Goal: Transaction & Acquisition: Purchase product/service

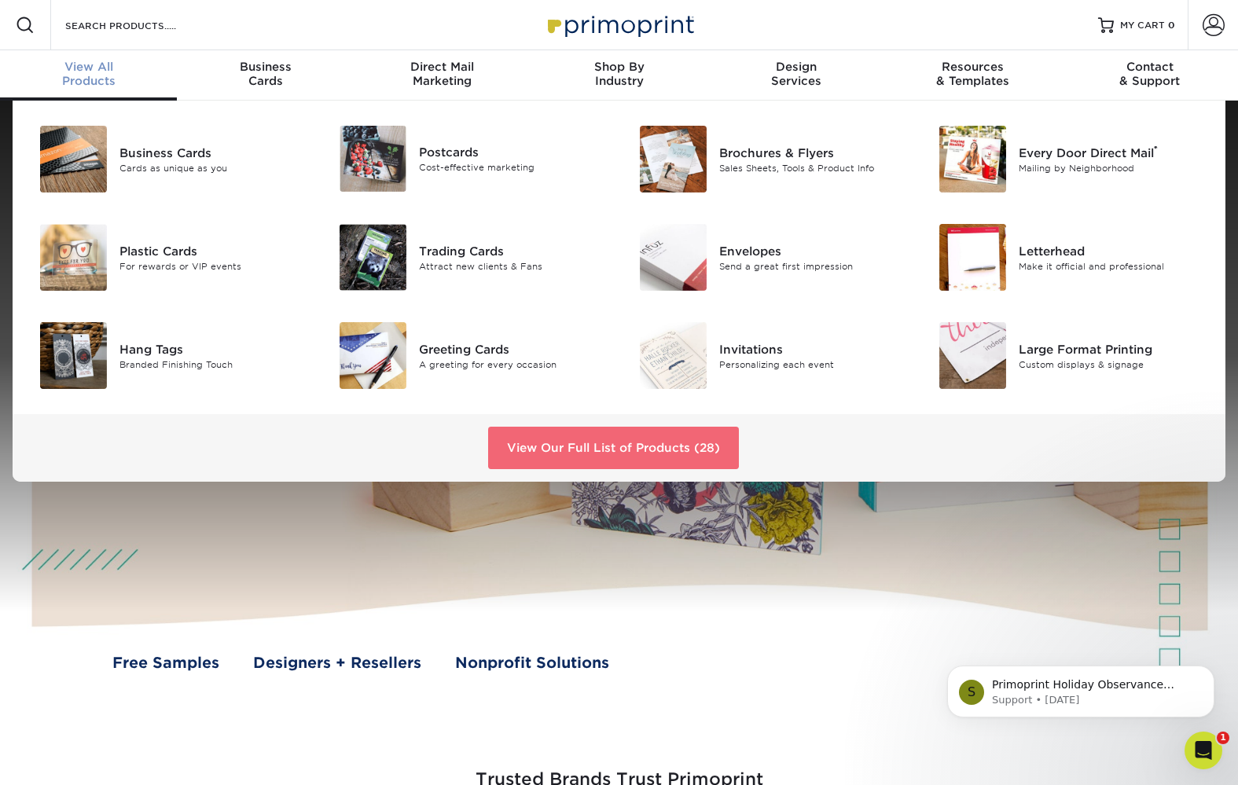
click at [548, 453] on link "View Our Full List of Products (28)" at bounding box center [613, 448] width 251 height 42
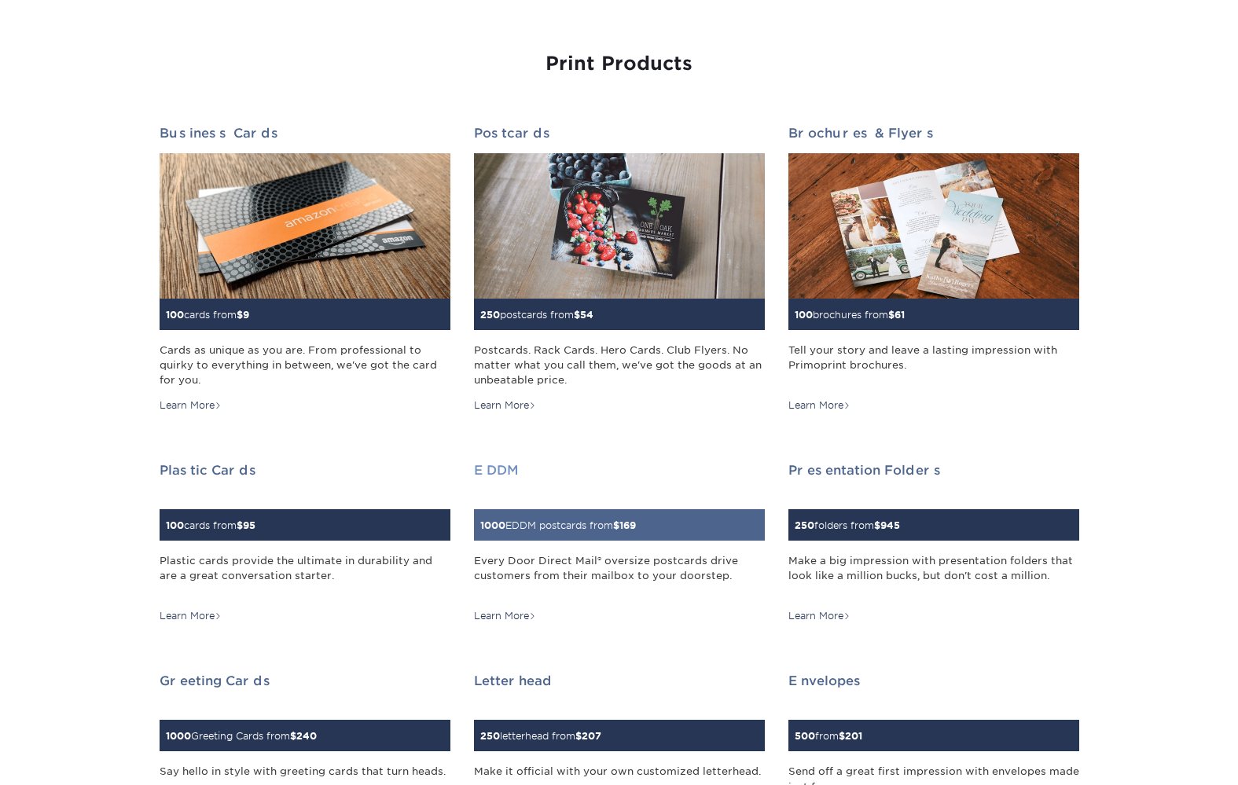
scroll to position [2183, 0]
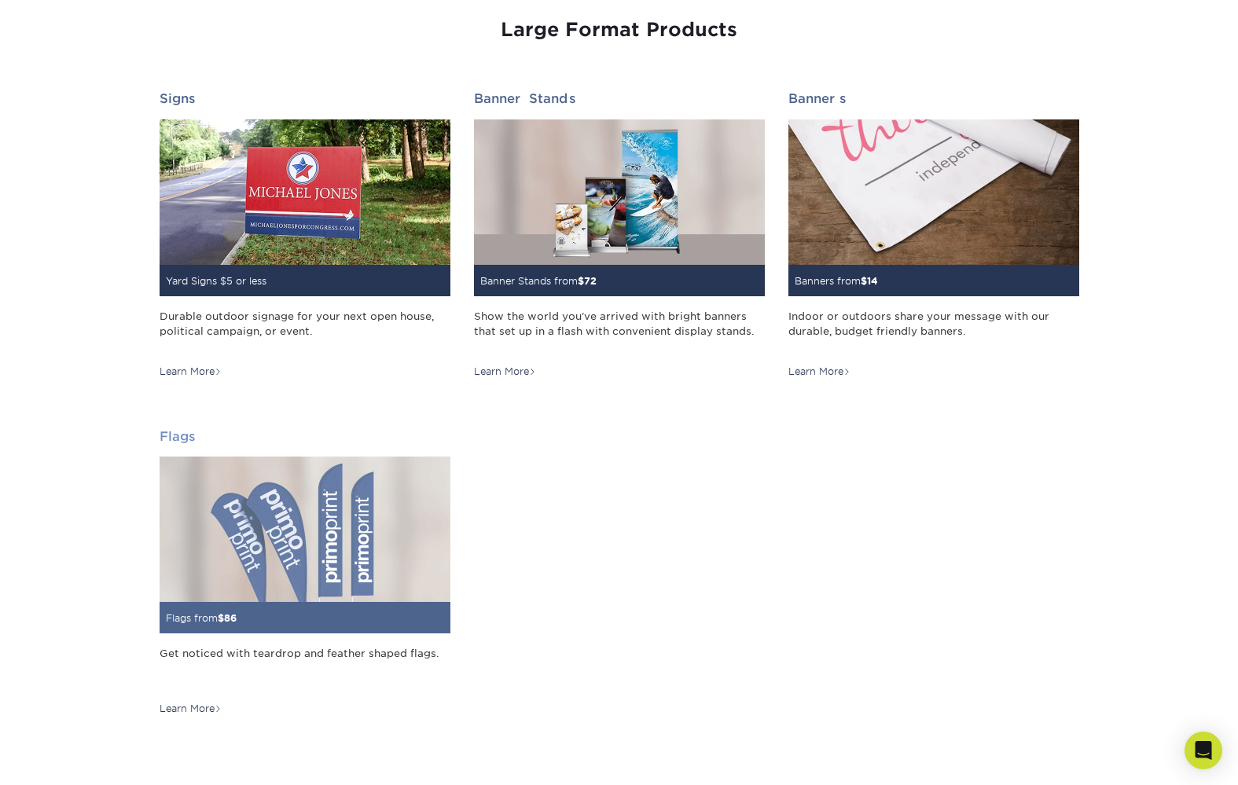
click at [335, 548] on img at bounding box center [305, 529] width 291 height 145
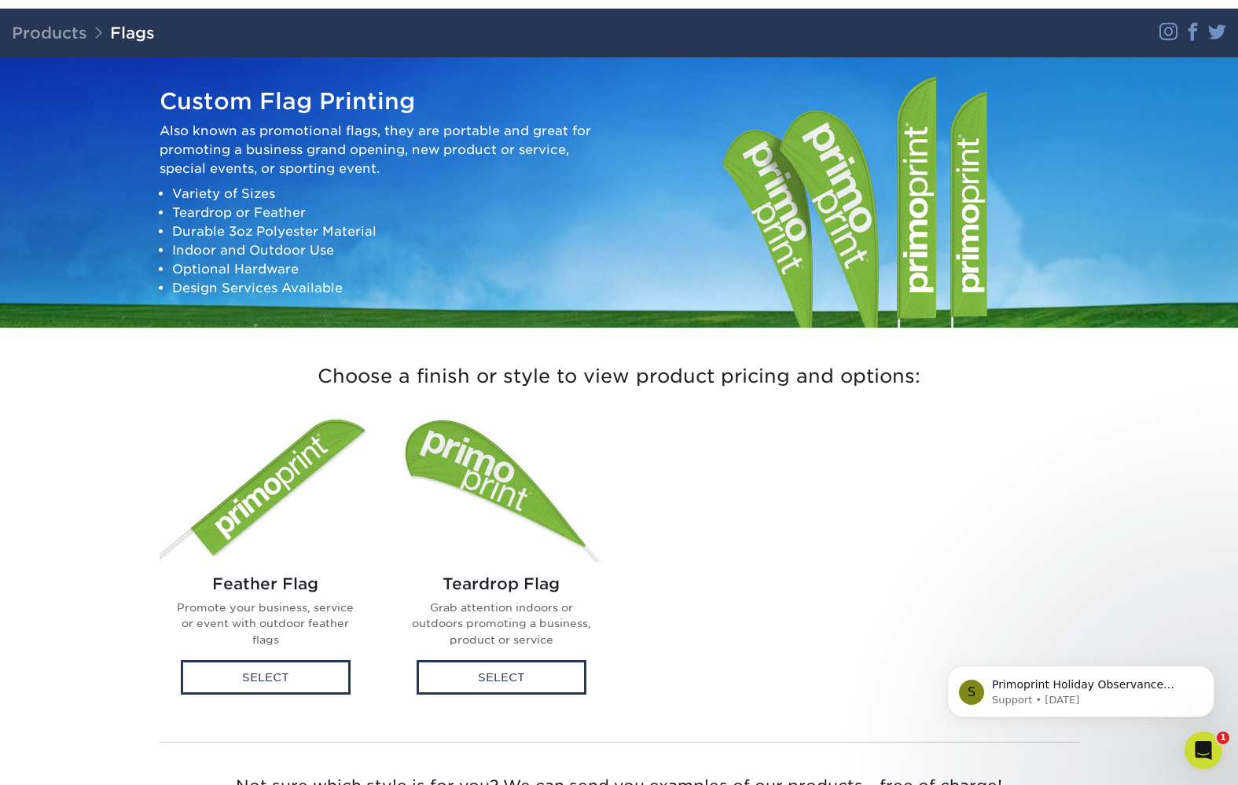
scroll to position [160, 0]
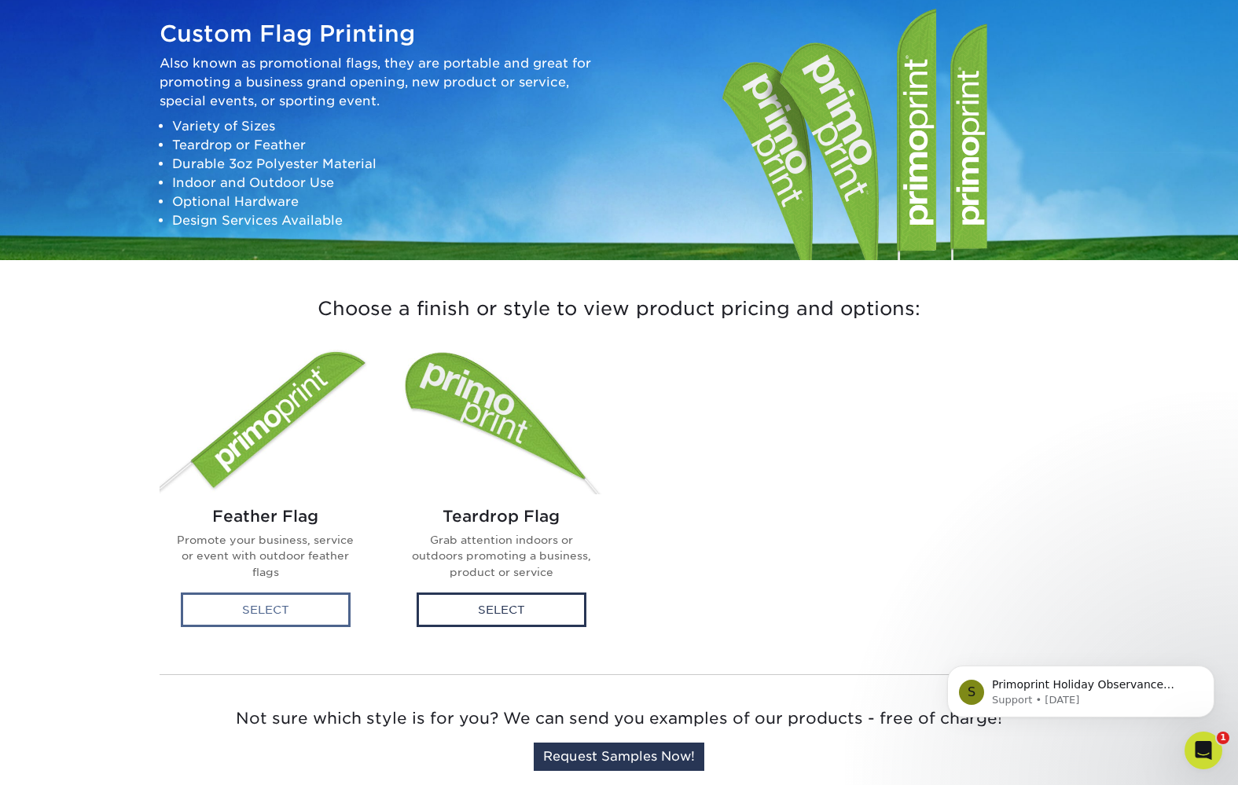
click at [288, 607] on div "Select" at bounding box center [266, 610] width 170 height 35
click at [734, 434] on div "Feather Flag Promote your business, service or event with outdoor feather flags…" at bounding box center [619, 504] width 943 height 316
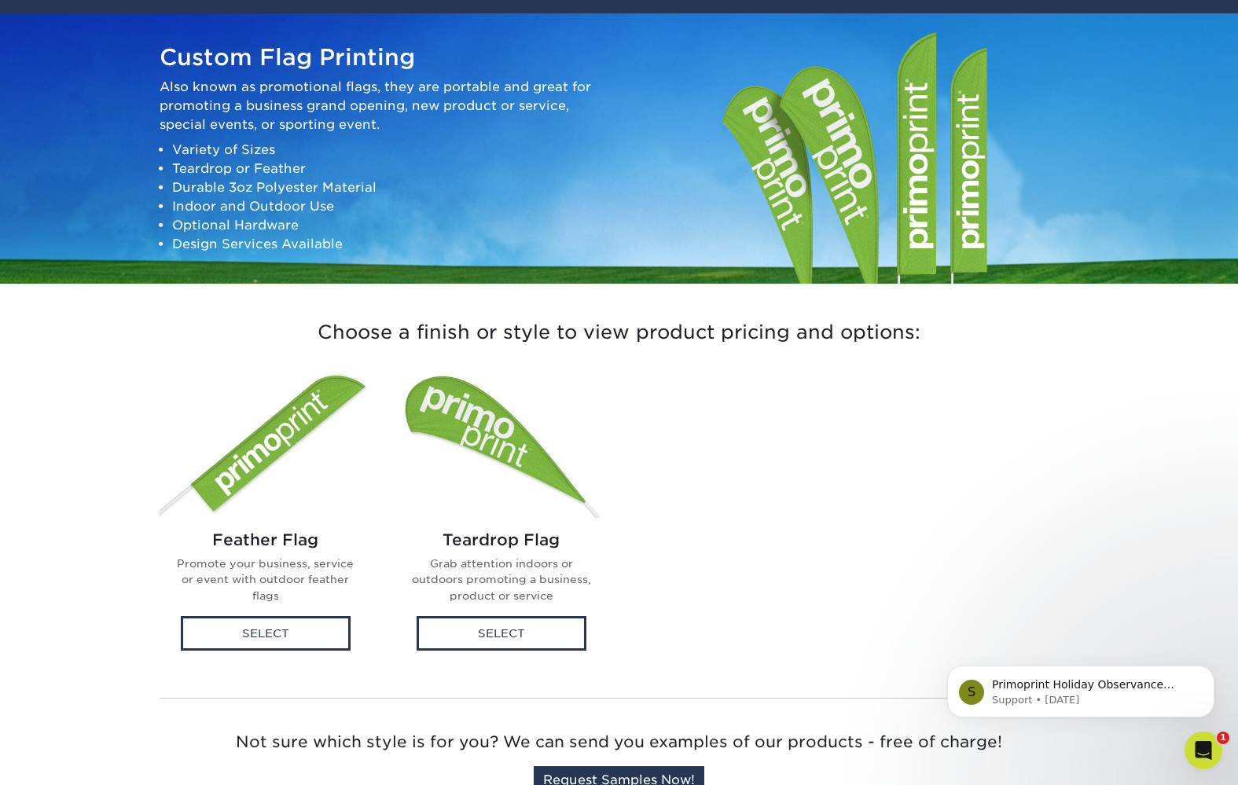
scroll to position [0, 0]
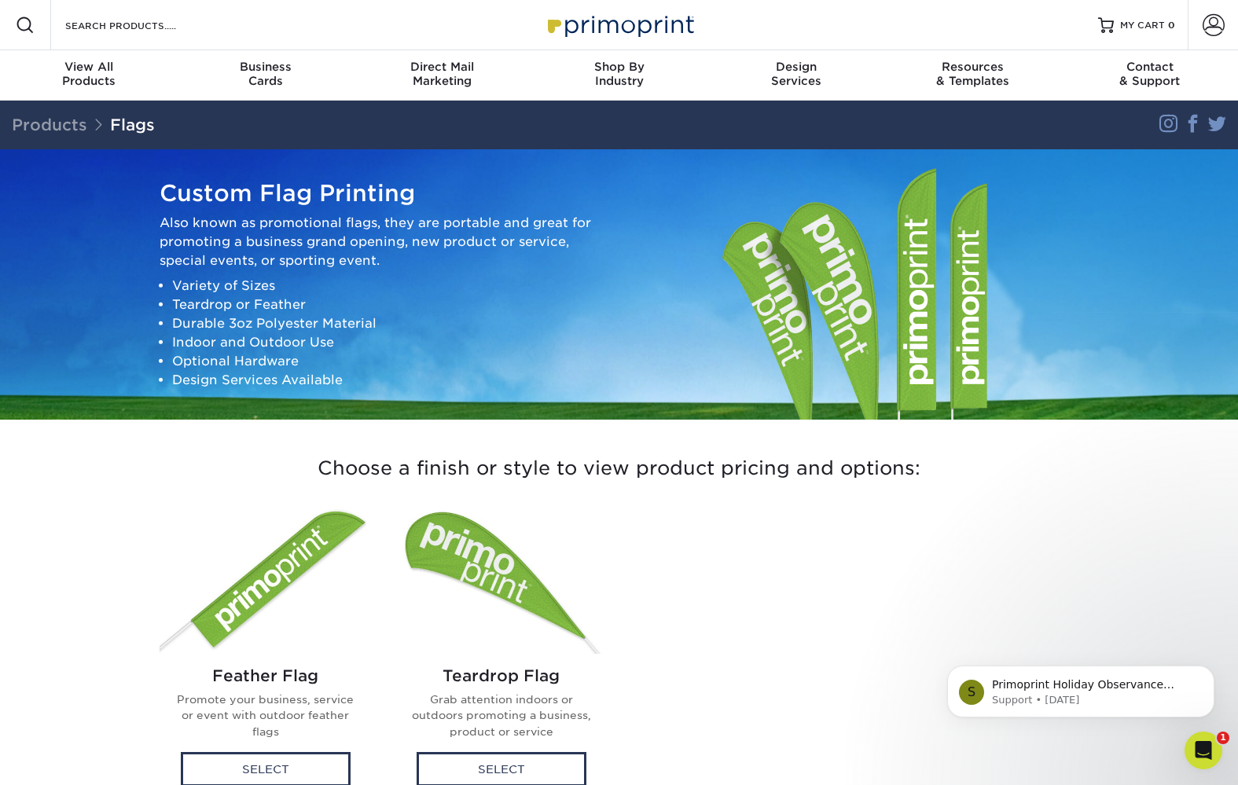
click at [1020, 19] on div "Resources Menu Search Products Account SIGN IN CREATE AN ACCOUNT forgot passwor…" at bounding box center [619, 25] width 1238 height 50
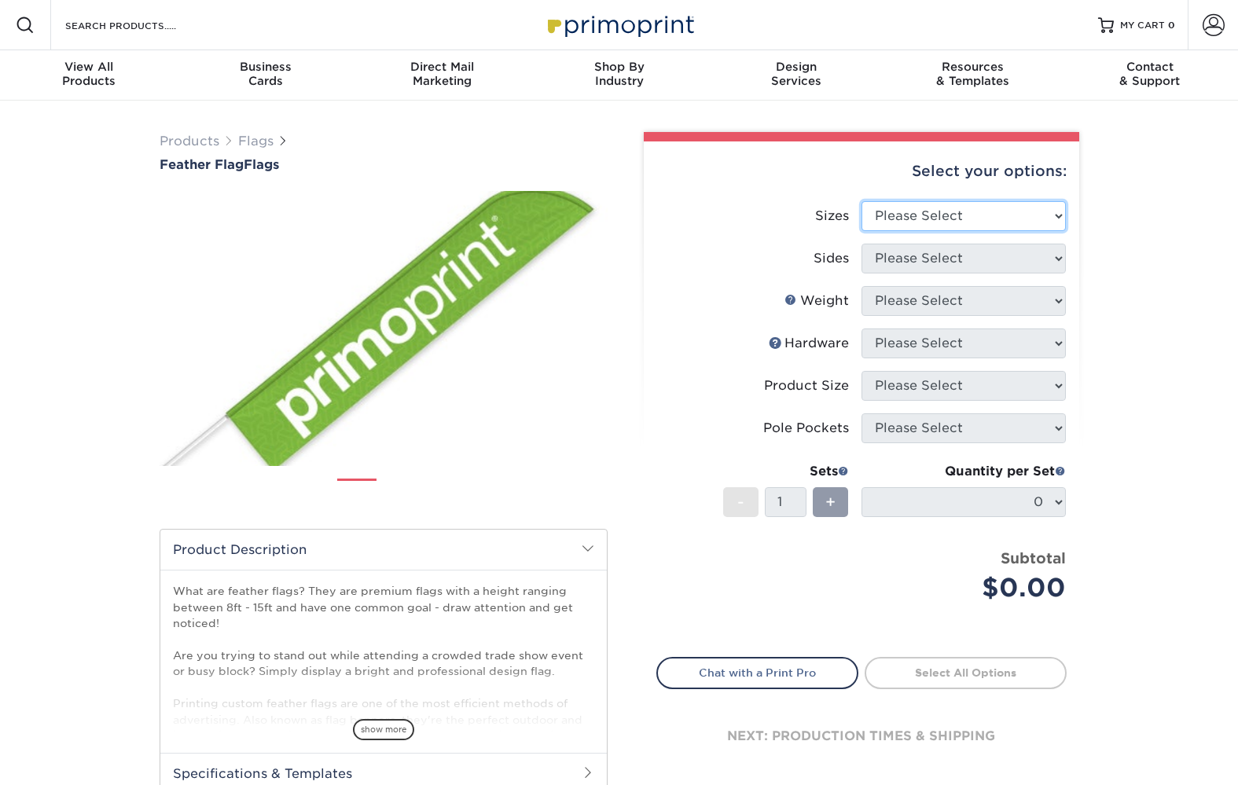
select select "57.00x142.00"
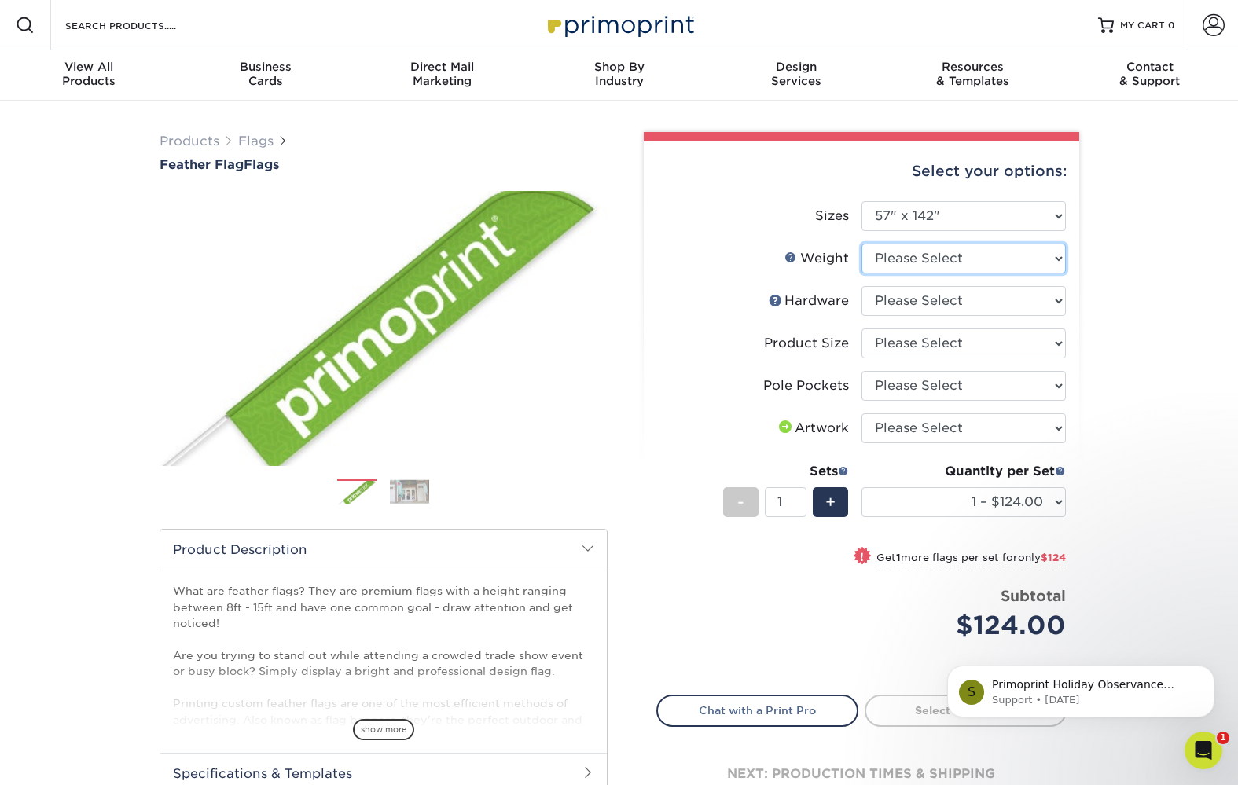
select select "3OZPOLY"
click at [941, 300] on form "Sizes Please Select 24" x 36" 24" x 81" 32" x 70" 32" x 99" 32" x 123" 36" x 12…" at bounding box center [861, 438] width 410 height 475
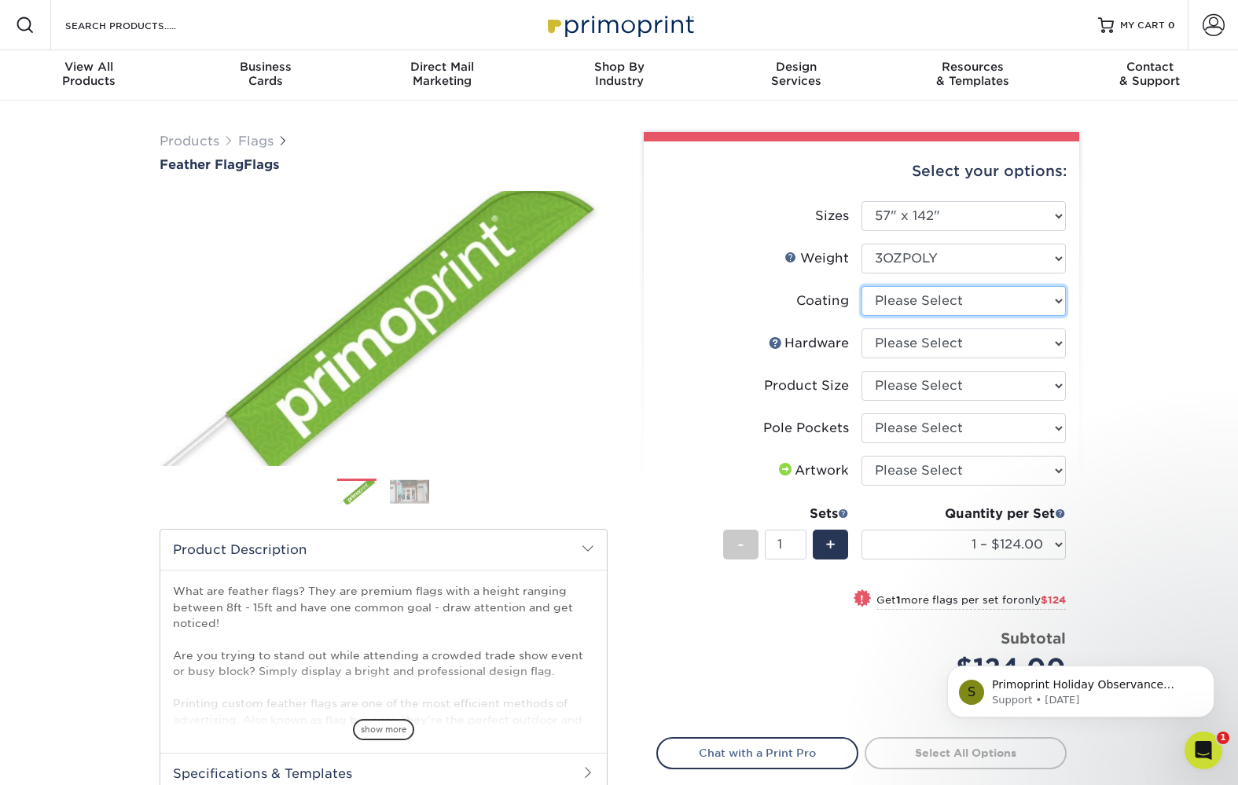
select select "3e7618de-abca-4bda-9f97-8b9129e913d8"
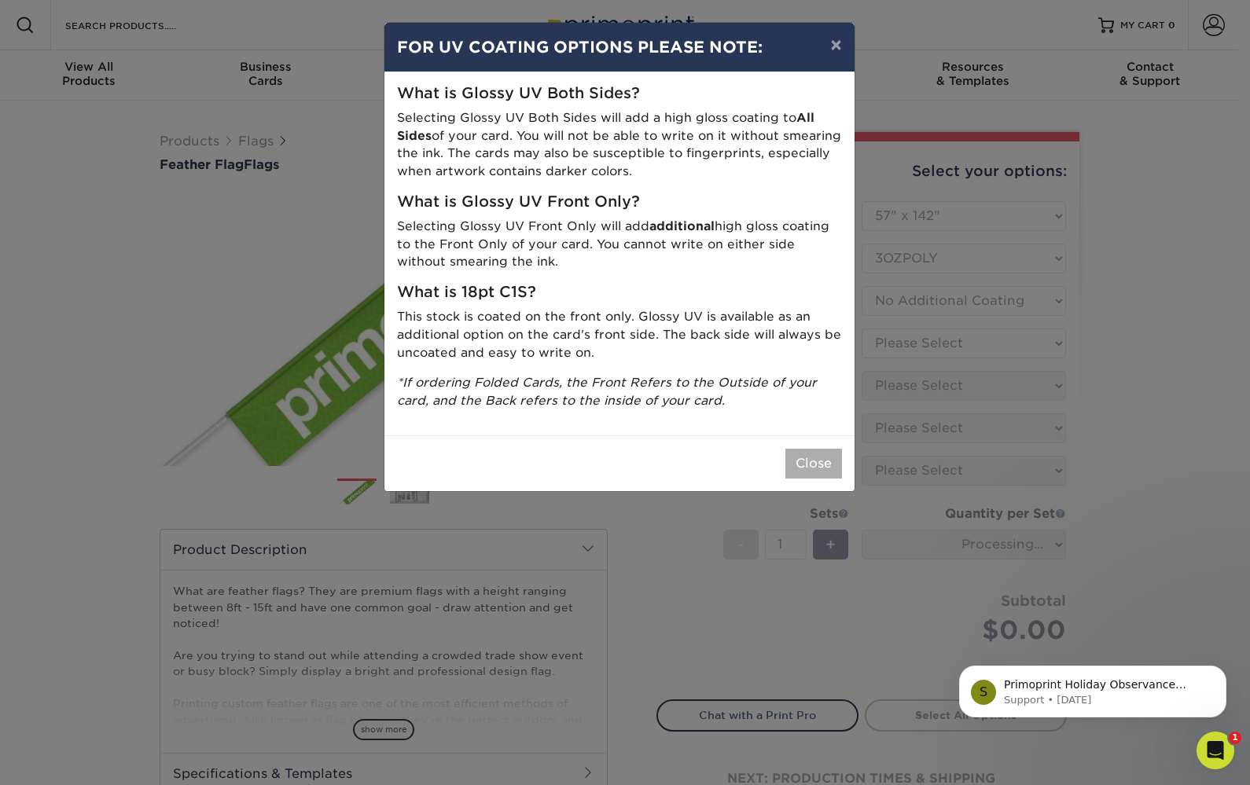
click at [817, 453] on button "Close" at bounding box center [813, 464] width 57 height 30
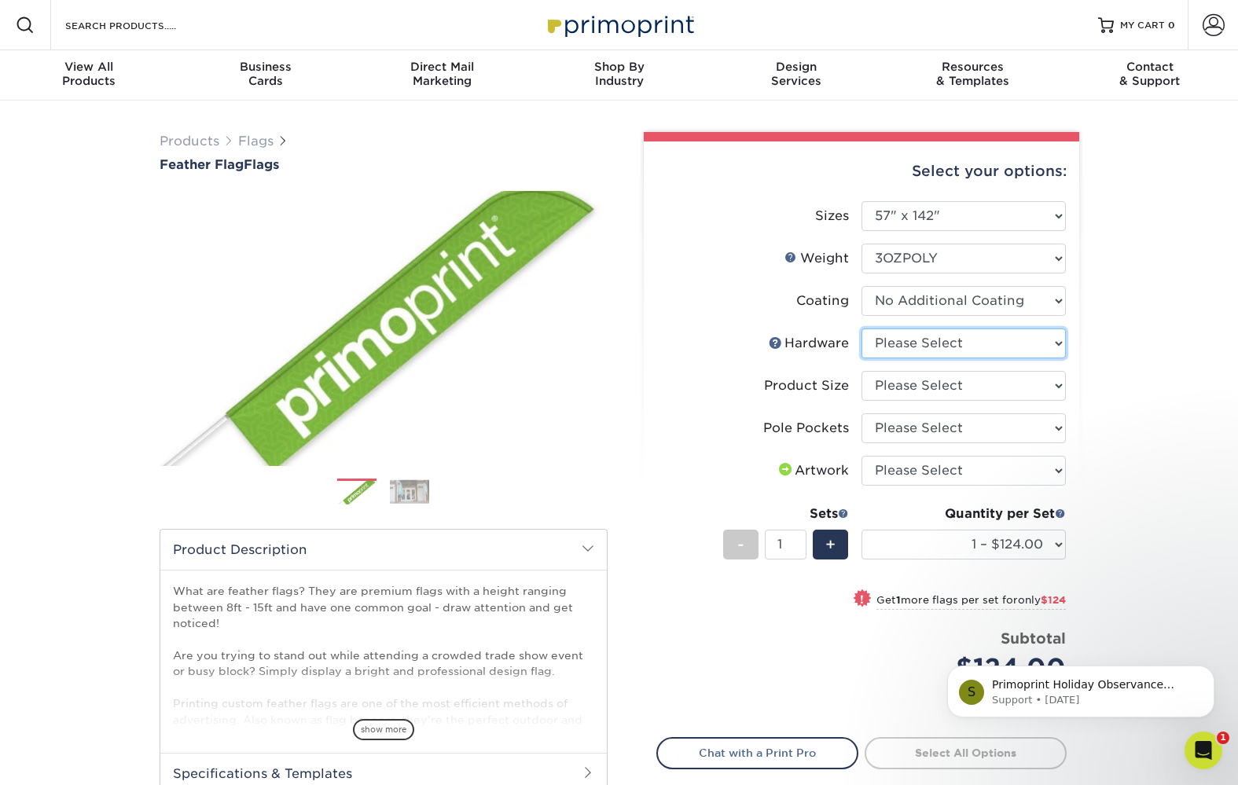
select select "14adac21-e8f7-47dd-97d6-2f9a20f52b2d"
